Goal: Task Accomplishment & Management: Use online tool/utility

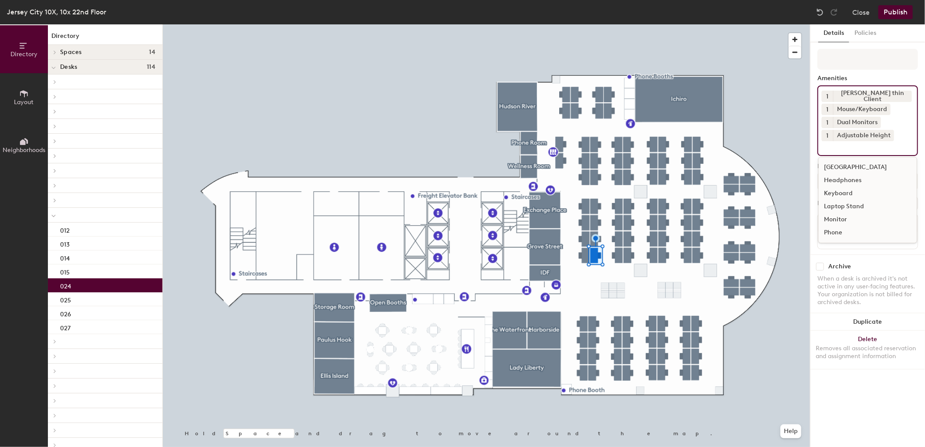
click at [889, 94] on div "1 [PERSON_NAME] thin Client 1 Mouse/Keyboard 1 Dual Monitors 1 Adjustable Heigh…" at bounding box center [867, 120] width 101 height 71
click at [904, 94] on icon at bounding box center [907, 96] width 6 height 6
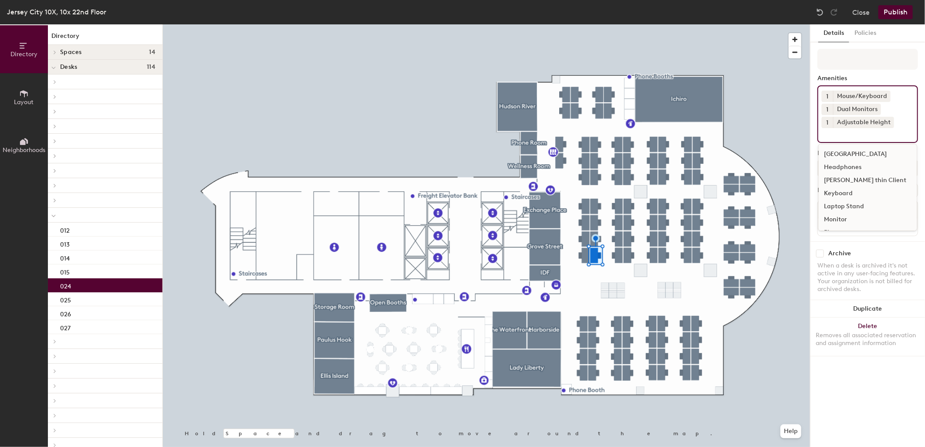
click at [895, 118] on div "1 Mouse/Keyboard 1 Dual Monitors 1 Adjustable Height Docking Station Headphones…" at bounding box center [867, 113] width 101 height 57
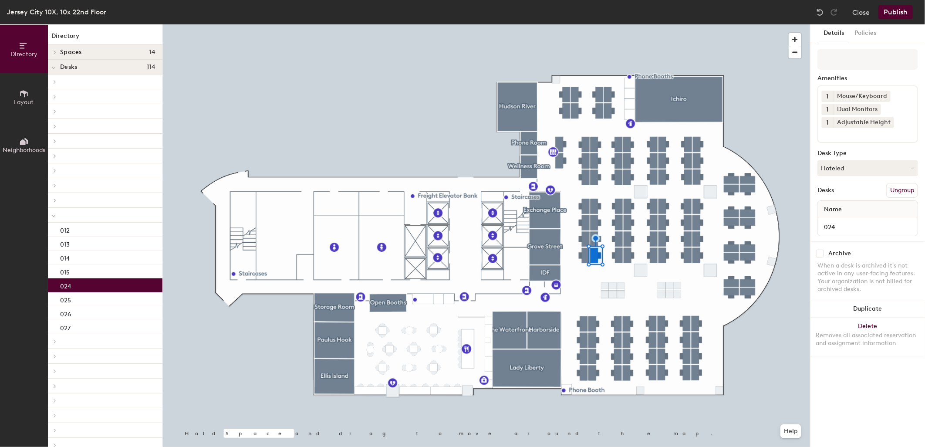
click at [810, 139] on div "Details Policies Amenities 1 Mouse/Keyboard 1 Dual Monitors 1 Adjustable Height…" at bounding box center [867, 235] width 115 height 422
click at [898, 11] on button "Publish" at bounding box center [895, 12] width 34 height 14
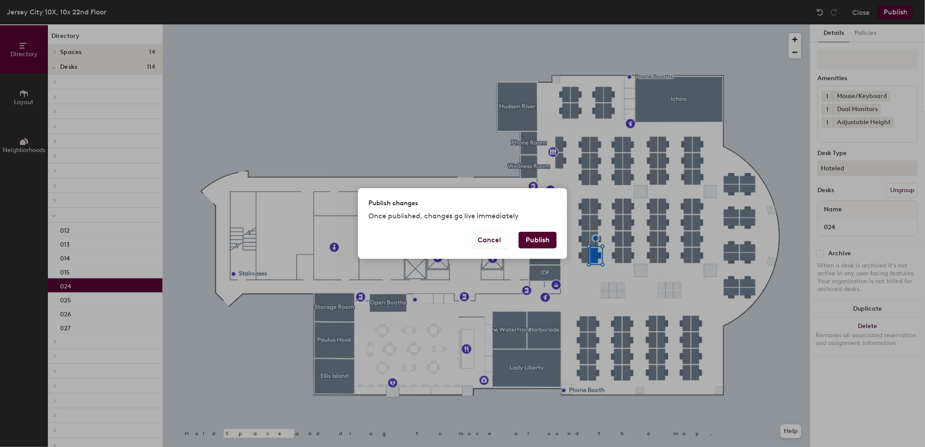
click at [542, 242] on button "Publish" at bounding box center [537, 240] width 38 height 17
